Goal: Register for event/course

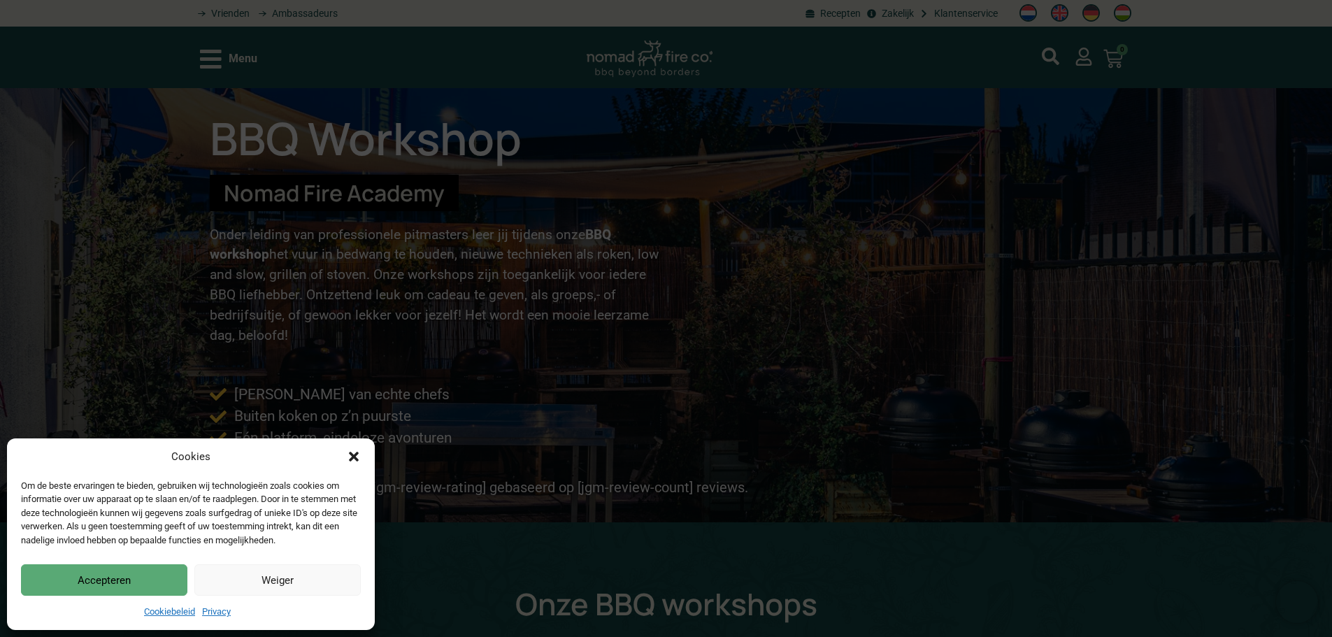
click at [359, 455] on icon "Dialog sluiten" at bounding box center [354, 457] width 14 height 14
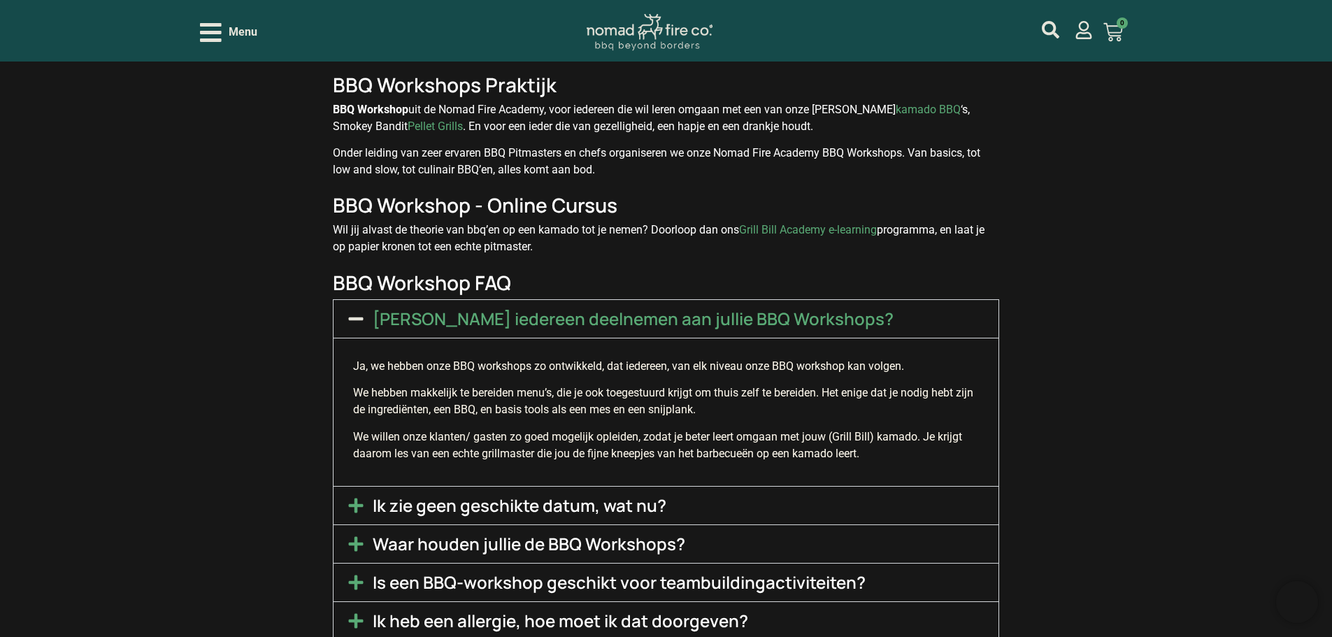
scroll to position [2936, 0]
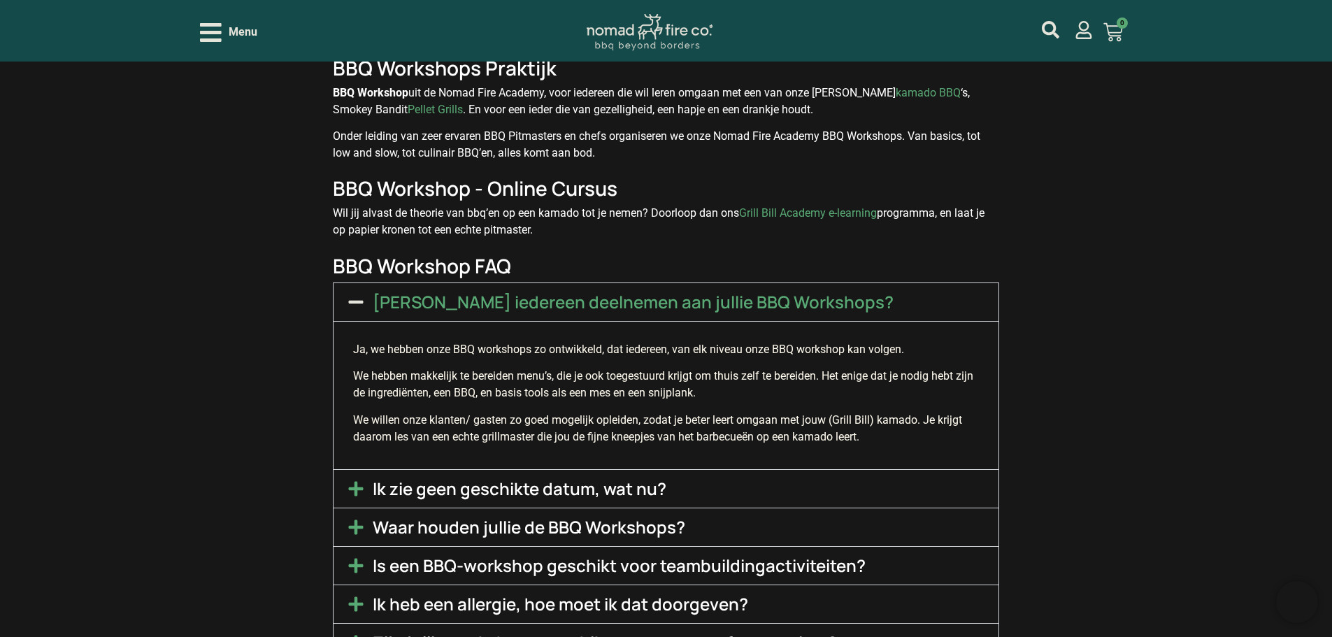
click at [630, 515] on link "Waar houden jullie de BBQ Workshops?" at bounding box center [529, 526] width 312 height 23
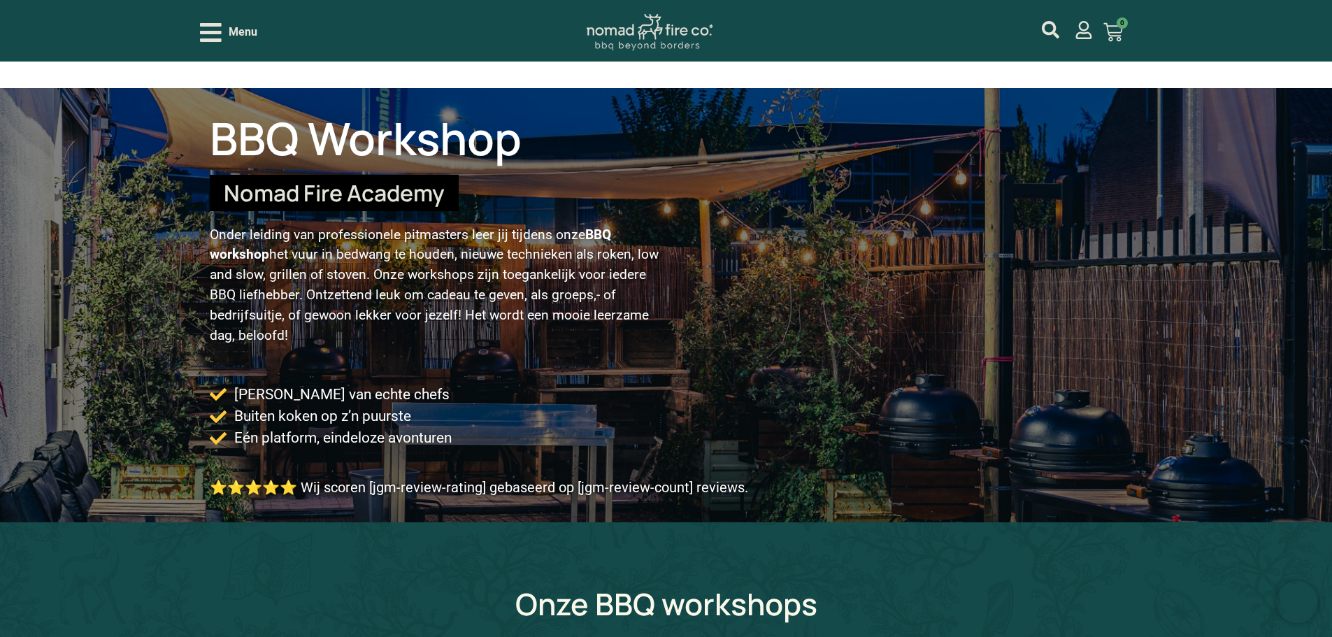
scroll to position [629, 0]
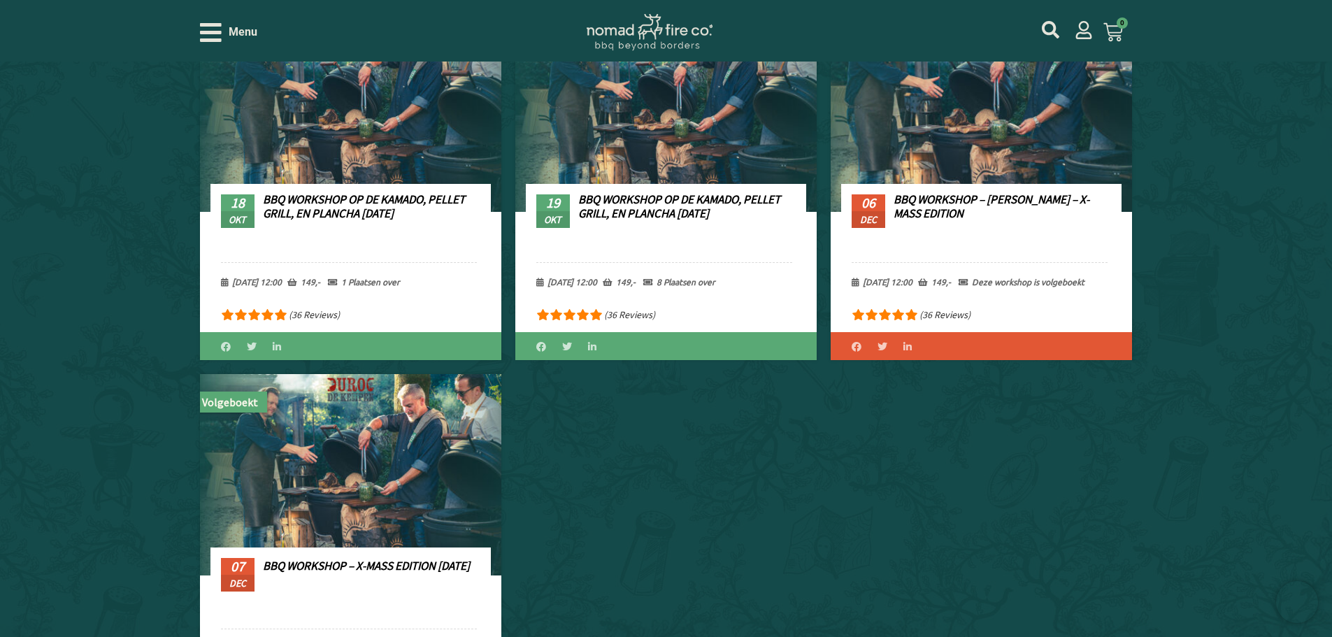
click at [1007, 212] on link "BBQ Workshop – [PERSON_NAME] – X-Mass edition" at bounding box center [991, 206] width 196 height 29
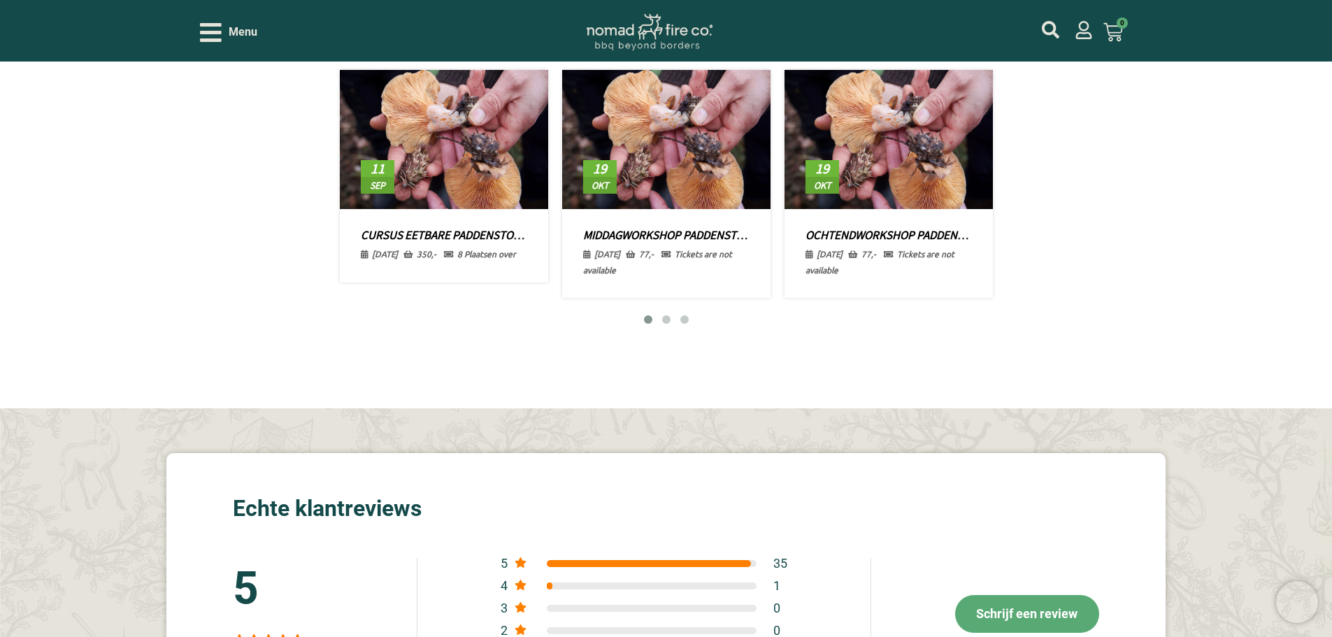
scroll to position [1888, 0]
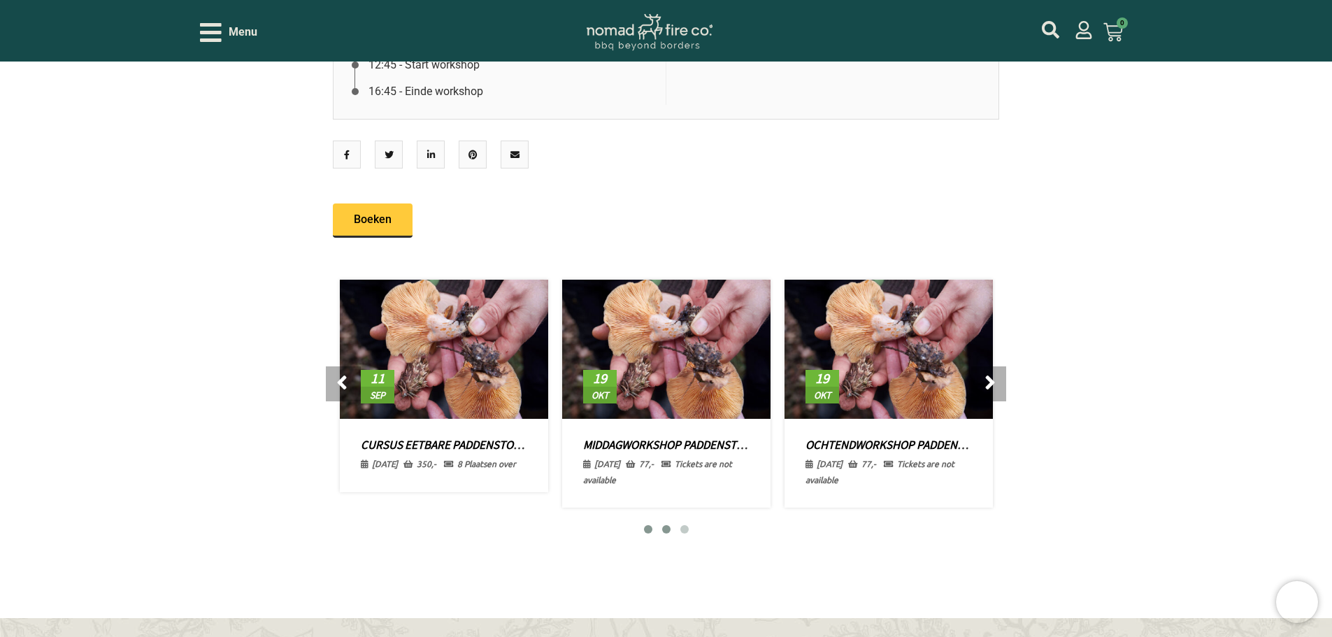
click at [667, 525] on span at bounding box center [666, 529] width 8 height 8
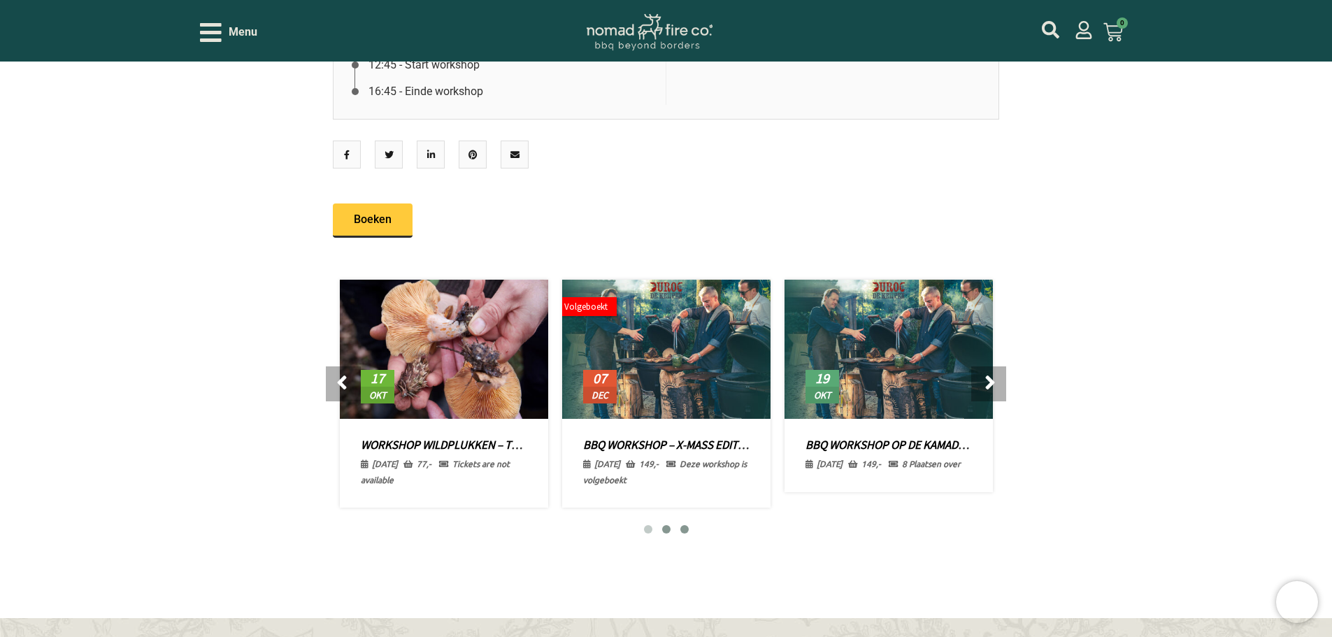
click at [684, 525] on span at bounding box center [684, 529] width 8 height 8
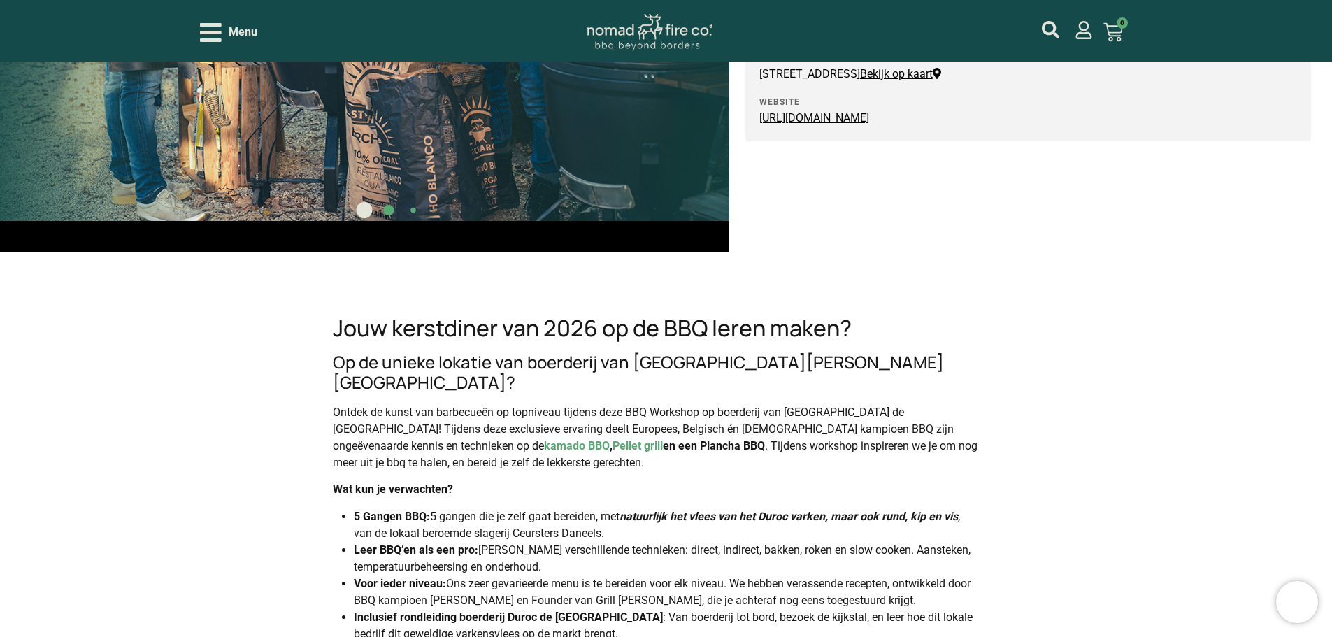
scroll to position [0, 0]
